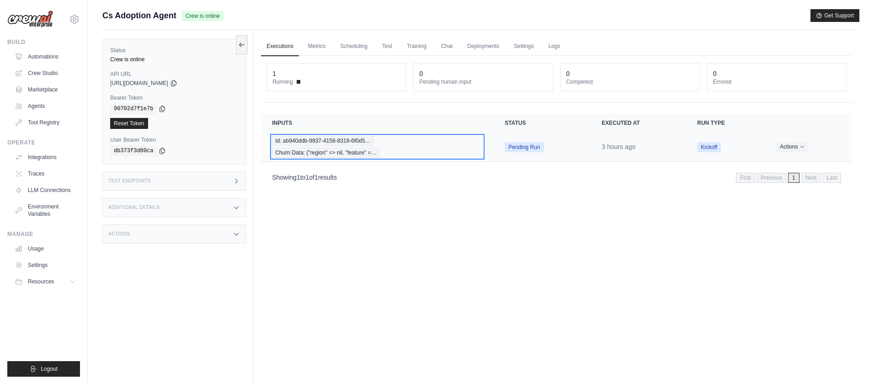
click at [342, 150] on span "Churn Data: {"region" => nil, "feature" =…" at bounding box center [326, 153] width 108 height 10
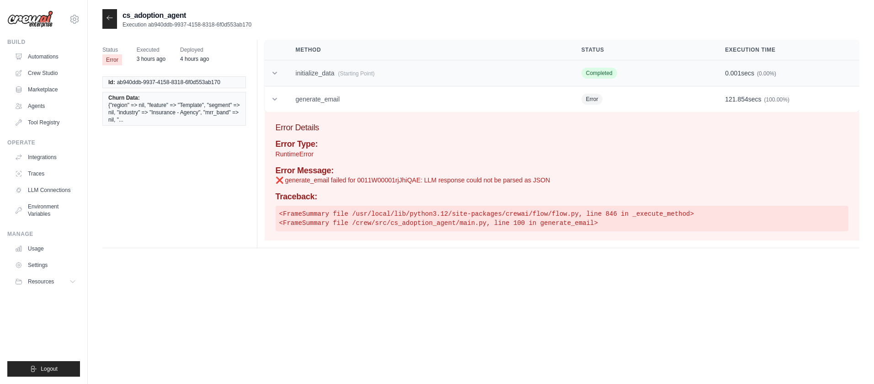
click at [277, 73] on icon at bounding box center [274, 73] width 9 height 9
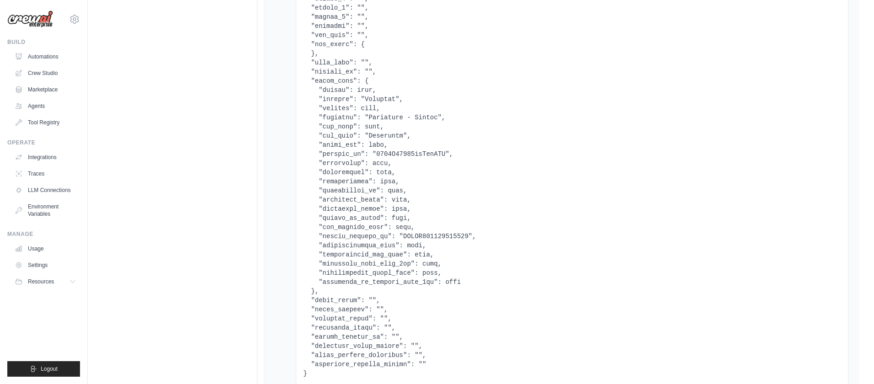
scroll to position [174, 0]
click at [426, 157] on pre at bounding box center [572, 161] width 537 height 439
copy pre "0011W00001rjJhiQAE"
click at [539, 142] on pre at bounding box center [572, 161] width 537 height 439
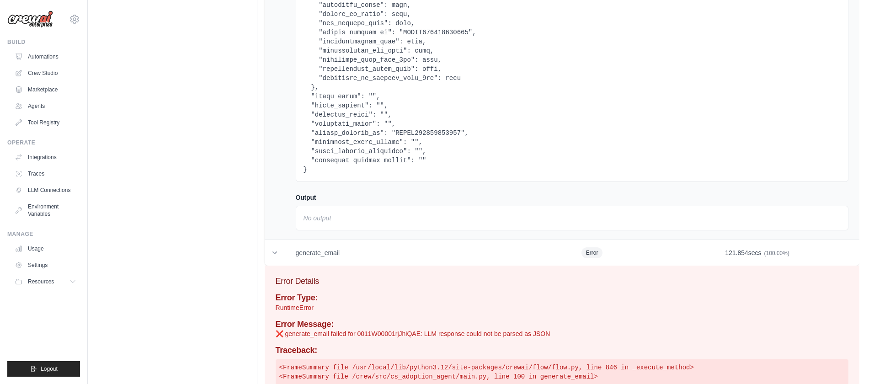
scroll to position [895, 0]
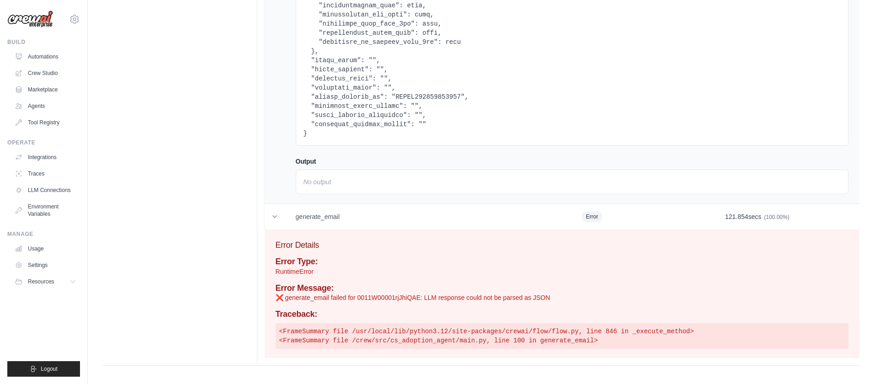
click at [391, 298] on p "❌ generate_email failed for 0011W00001rjJhiQAE: LLM response could not be parse…" at bounding box center [562, 297] width 573 height 9
copy p "0011W00001rjJhiQAE"
drag, startPoint x: 383, startPoint y: 308, endPoint x: 385, endPoint y: 302, distance: 5.8
click at [383, 308] on div "Error Type: RuntimeError Error Message: ❌ generate_email failed for 0011W00001r…" at bounding box center [562, 303] width 573 height 92
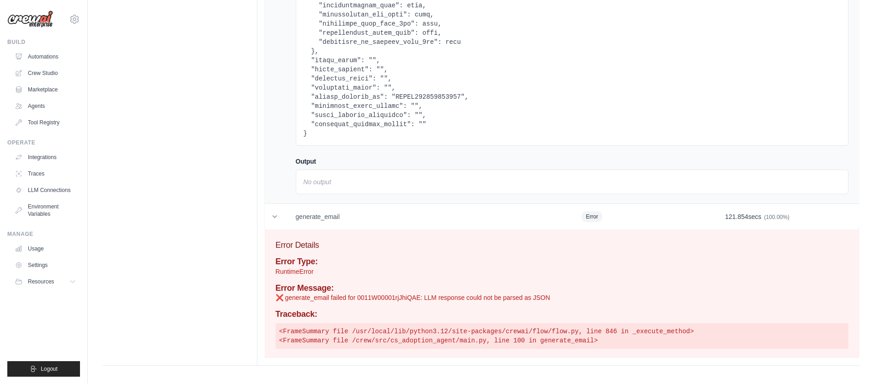
click at [385, 299] on p "❌ generate_email failed for 0011W00001rjJhiQAE: LLM response could not be parse…" at bounding box center [562, 297] width 573 height 9
copy p "0011W00001rjJhiQAE"
click at [385, 299] on p "❌ generate_email failed for 0011W00001rjJhiQAE: LLM response could not be parse…" at bounding box center [562, 297] width 573 height 9
drag, startPoint x: 284, startPoint y: 298, endPoint x: 576, endPoint y: 300, distance: 291.7
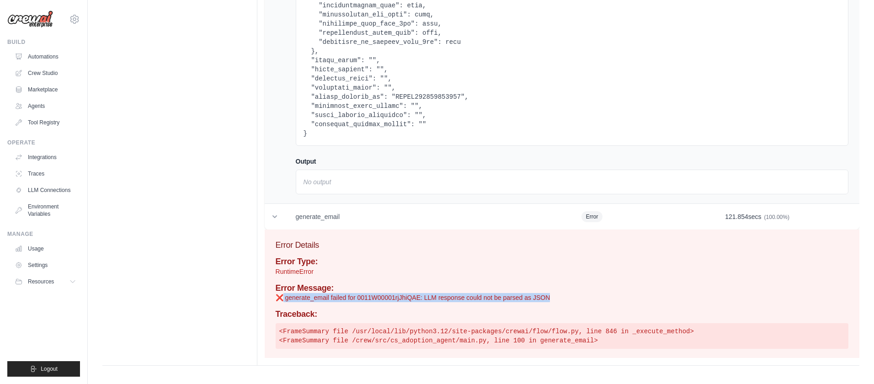
click at [576, 300] on p "❌ generate_email failed for 0011W00001rjJhiQAE: LLM response could not be parse…" at bounding box center [562, 297] width 573 height 9
copy p "generate_email failed for 0011W00001rjJhiQAE: LLM response could not be parsed …"
click at [39, 59] on link "Automations" at bounding box center [46, 56] width 69 height 15
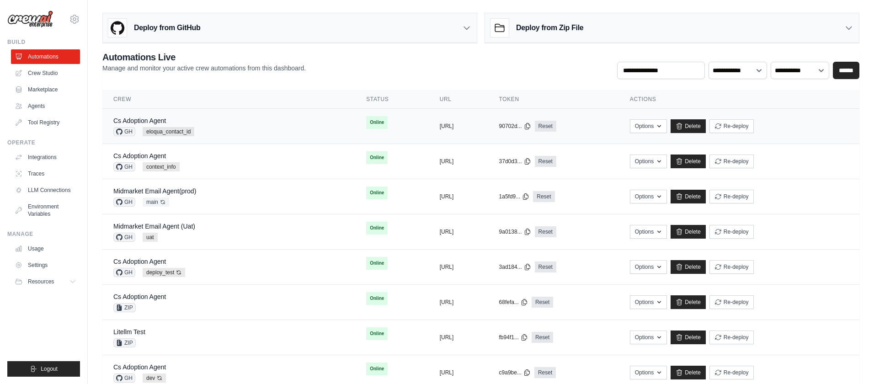
drag, startPoint x: 229, startPoint y: 123, endPoint x: 224, endPoint y: 122, distance: 4.8
click at [228, 123] on div "Cs Adoption Agent GH eloqua_contact_id" at bounding box center [228, 126] width 231 height 20
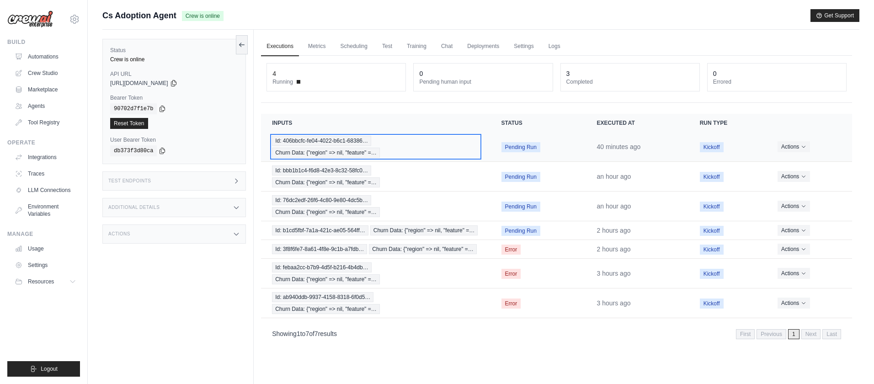
click at [311, 138] on span "Id: 406bbcfc-fe04-4022-b6c1-68386…" at bounding box center [321, 141] width 99 height 10
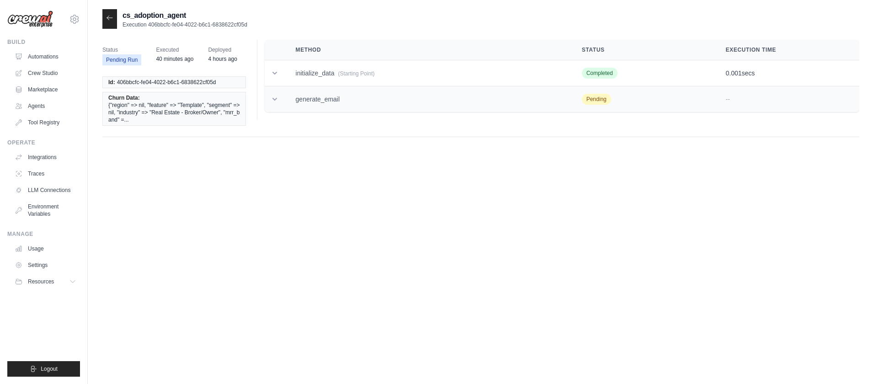
click at [272, 101] on icon at bounding box center [274, 99] width 9 height 9
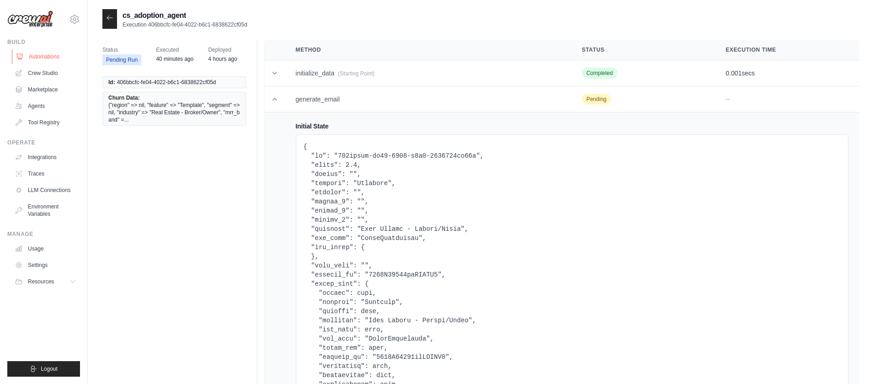
click at [39, 55] on link "Automations" at bounding box center [46, 56] width 69 height 15
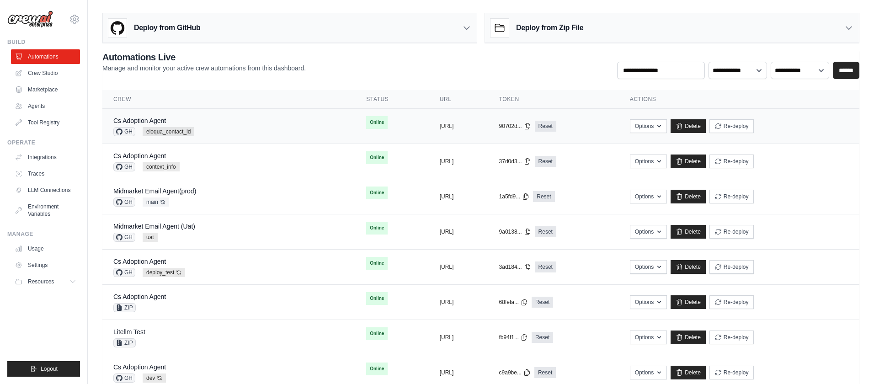
click at [288, 118] on div "Cs Adoption Agent GH eloqua_contact_id" at bounding box center [228, 126] width 231 height 20
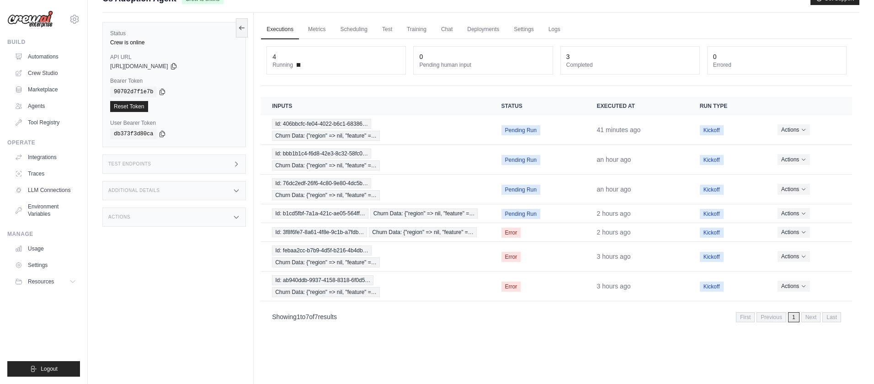
scroll to position [22, 0]
